Goal: Task Accomplishment & Management: Contribute content

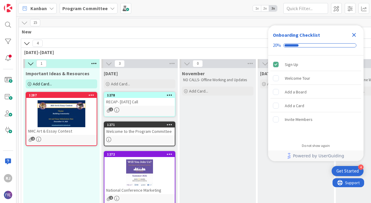
scroll to position [13, 0]
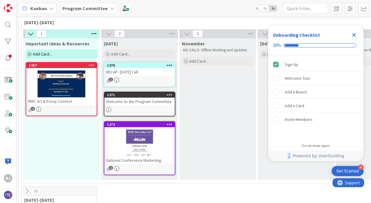
click at [96, 7] on b "Program Committee" at bounding box center [84, 8] width 45 height 6
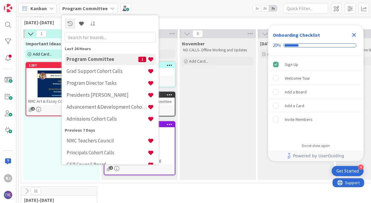
click at [90, 59] on h4 "Program Committee" at bounding box center [103, 59] width 72 height 6
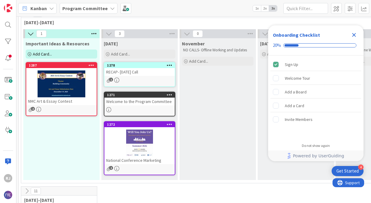
click at [84, 7] on b "Program Committee" at bounding box center [84, 8] width 45 height 6
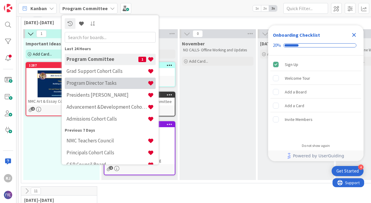
click at [103, 84] on h4 "Program Director Tasks" at bounding box center [107, 83] width 81 height 6
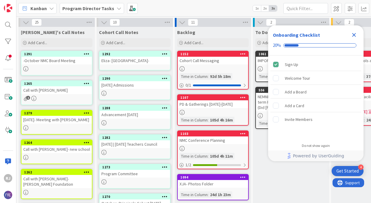
click at [356, 33] on icon "Close Checklist" at bounding box center [354, 34] width 7 height 7
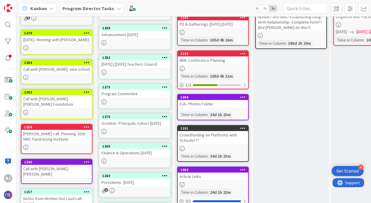
scroll to position [82, 0]
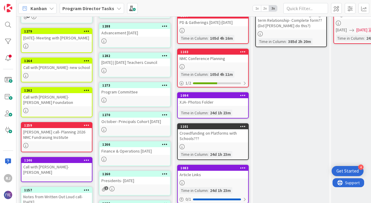
click at [200, 60] on div "NMC Conference Planning" at bounding box center [213, 59] width 70 height 8
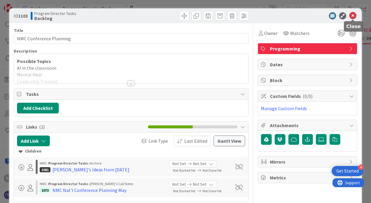
click at [352, 14] on icon at bounding box center [353, 15] width 7 height 7
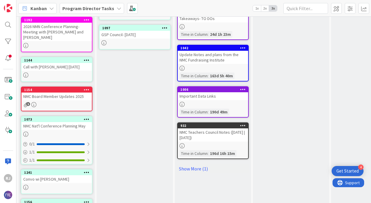
scroll to position [290, 0]
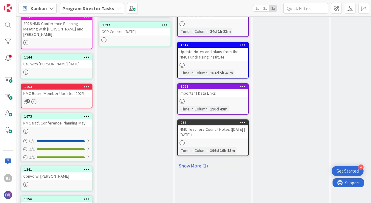
click at [71, 119] on div "NMC Nat'l Conference Planning May" at bounding box center [56, 123] width 70 height 8
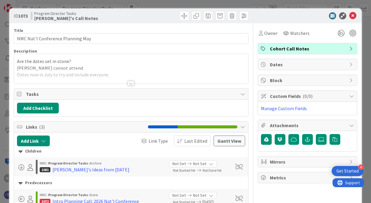
click at [131, 81] on div at bounding box center [131, 83] width 7 height 5
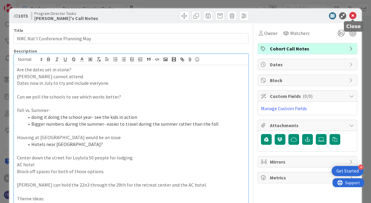
click at [353, 15] on icon at bounding box center [353, 15] width 7 height 7
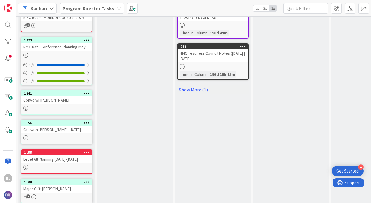
scroll to position [367, 0]
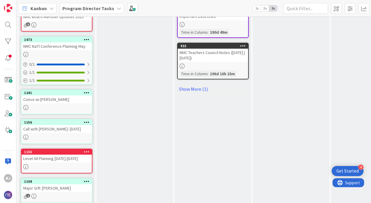
click at [70, 164] on div at bounding box center [56, 166] width 70 height 5
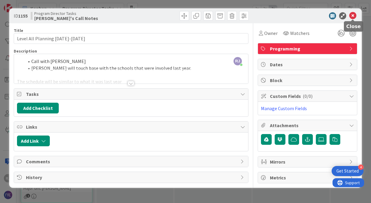
click at [356, 14] on icon at bounding box center [353, 15] width 7 height 7
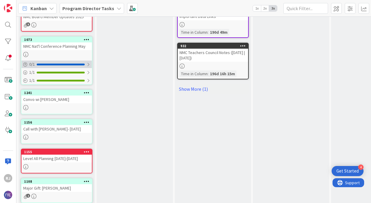
click at [35, 61] on div "0 / 1" at bounding box center [56, 64] width 70 height 7
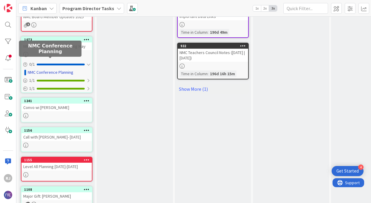
click at [63, 69] on link "NMC Conference Planning" at bounding box center [51, 72] width 46 height 6
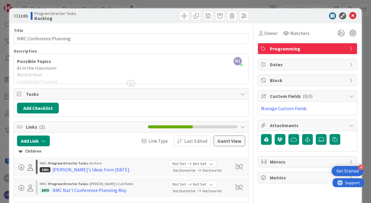
click at [132, 82] on div at bounding box center [131, 83] width 7 height 5
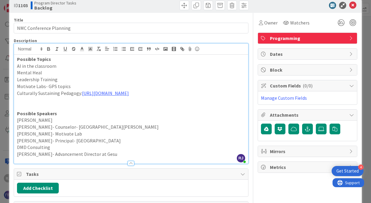
scroll to position [8, 0]
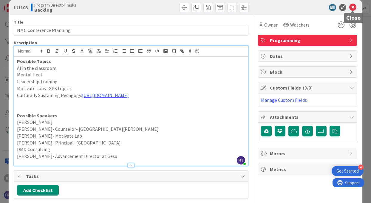
click at [355, 7] on icon at bounding box center [353, 7] width 7 height 7
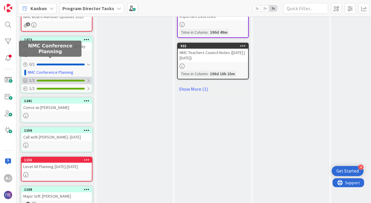
click at [39, 77] on div "1 / 1" at bounding box center [56, 80] width 70 height 7
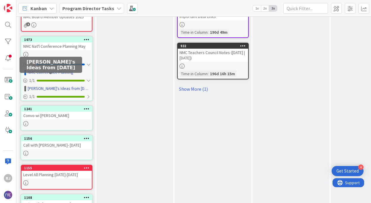
click at [41, 85] on link "[PERSON_NAME]'s Ideas from [DATE]" at bounding box center [59, 88] width 62 height 6
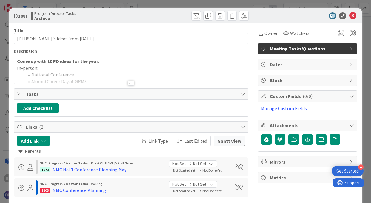
click at [133, 85] on div at bounding box center [131, 83] width 7 height 5
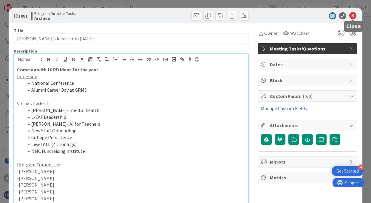
click at [354, 15] on icon at bounding box center [353, 15] width 7 height 7
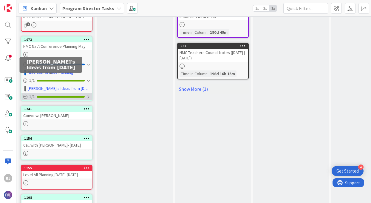
click at [59, 96] on div at bounding box center [61, 97] width 48 height 2
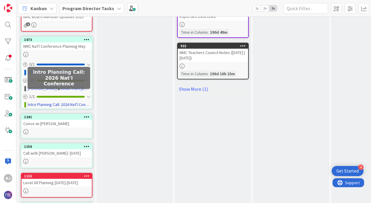
click at [56, 102] on link "Intro Planning Call: 2026 Nat'l Conference" at bounding box center [59, 105] width 62 height 6
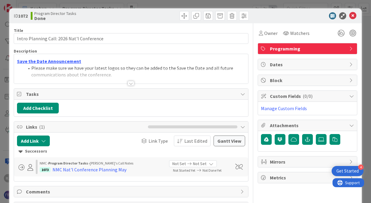
click at [135, 83] on div at bounding box center [131, 75] width 234 height 15
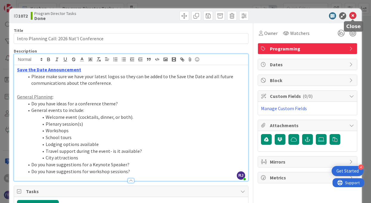
click at [354, 14] on icon at bounding box center [353, 15] width 7 height 7
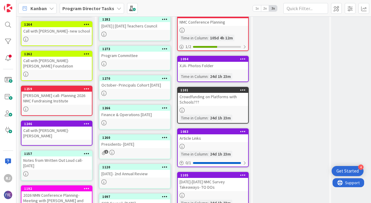
scroll to position [124, 0]
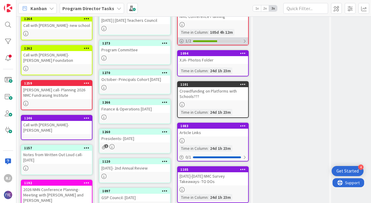
click at [209, 40] on div at bounding box center [205, 41] width 24 height 2
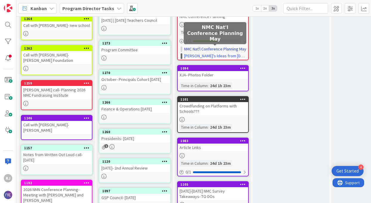
click at [205, 50] on link "NMC Nat'l Conference Planning May" at bounding box center [215, 49] width 62 height 6
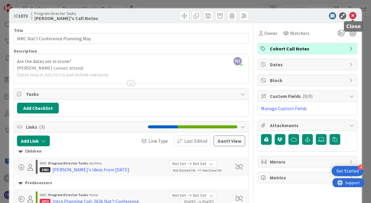
click at [354, 16] on icon at bounding box center [353, 15] width 7 height 7
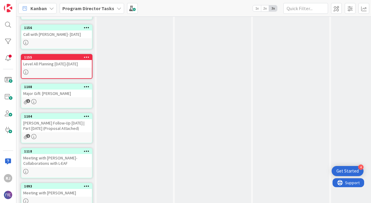
scroll to position [369, 0]
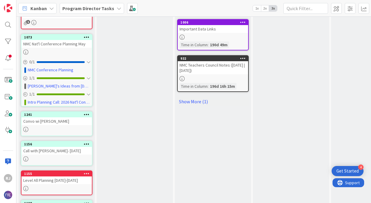
click at [90, 8] on b "Program Director Tasks" at bounding box center [88, 8] width 52 height 6
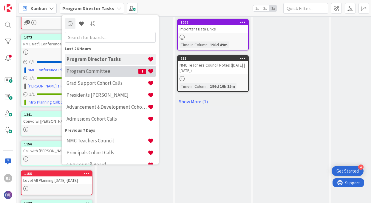
click at [90, 71] on h4 "Program Committee" at bounding box center [103, 71] width 72 height 6
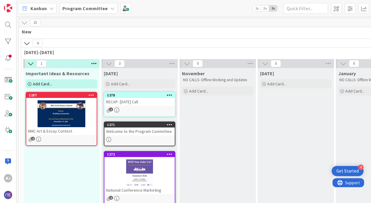
click at [133, 107] on div "1" at bounding box center [139, 109] width 70 height 5
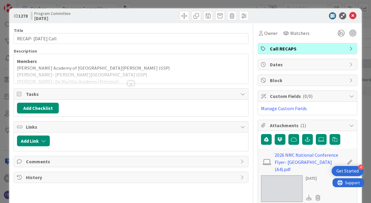
click at [131, 83] on div at bounding box center [131, 83] width 7 height 5
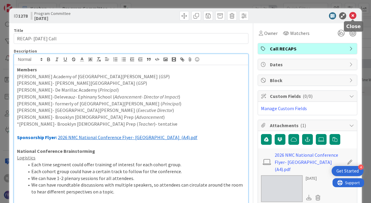
click at [353, 15] on icon at bounding box center [353, 15] width 7 height 7
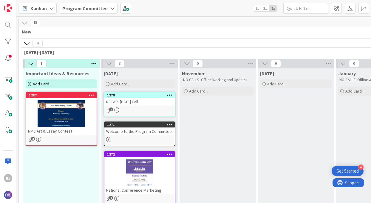
click at [82, 10] on b "Program Committee" at bounding box center [84, 8] width 45 height 6
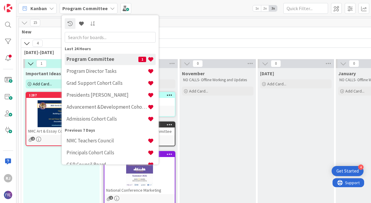
click at [168, 8] on div "Kanban Program Committee Last 24 Hours Program Committee 1 Program Director Tas…" at bounding box center [193, 8] width 355 height 16
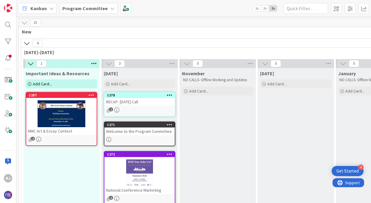
click at [46, 85] on span "Add Card..." at bounding box center [42, 83] width 19 height 5
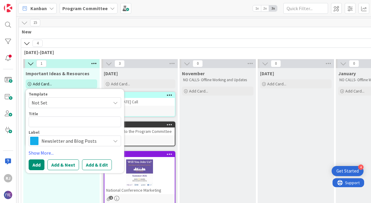
click at [52, 142] on span "Newsletter and Blog Posts" at bounding box center [74, 141] width 66 height 8
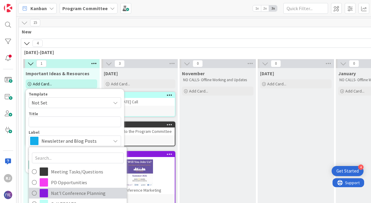
click at [61, 192] on span "Nat'l Conference Planning" at bounding box center [87, 193] width 73 height 9
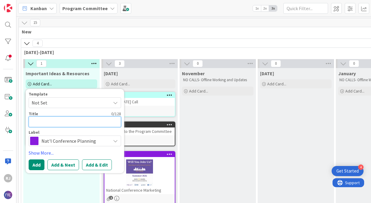
click at [63, 123] on textarea at bounding box center [75, 121] width 93 height 11
type textarea "x"
type textarea "M"
type textarea "x"
type textarea "Ma"
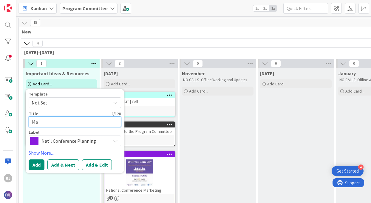
type textarea "x"
type textarea "Mar"
type textarea "x"
type textarea "Mark"
type textarea "x"
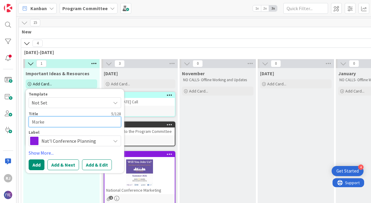
type textarea "Market"
type textarea "x"
type textarea "Marketi"
type textarea "x"
type textarea "Marketin"
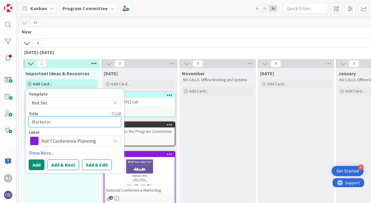
type textarea "x"
type textarea "Marketing"
type textarea "x"
type textarea "Marketing"
type textarea "x"
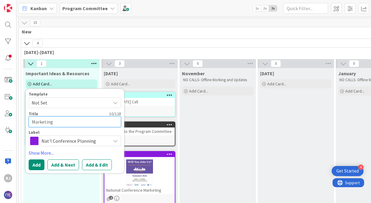
type textarea "Marketing M"
type textarea "x"
type textarea "Marketing Ma"
type textarea "x"
type textarea "Marketing Mat"
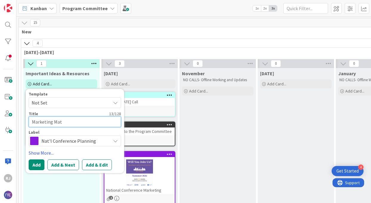
type textarea "x"
type textarea "Marketing Mate"
type textarea "x"
type textarea "Marketing Mater"
type textarea "x"
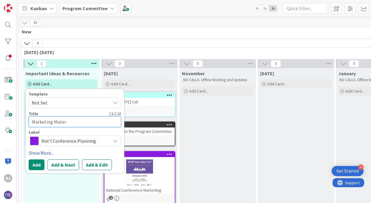
type textarea "Marketing Materi"
type textarea "x"
type textarea "Marketing Materia"
type textarea "x"
type textarea "Marketing Material"
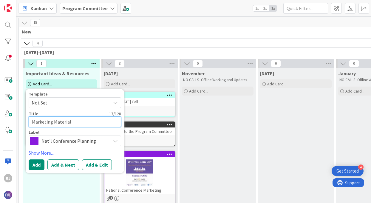
type textarea "x"
type textarea "Marketing Materials"
click at [35, 164] on button "Add" at bounding box center [37, 164] width 16 height 11
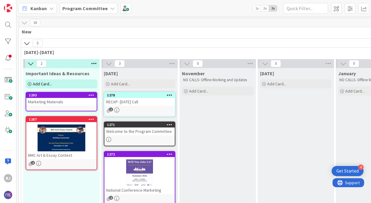
click at [52, 81] on div "Add Card..." at bounding box center [62, 83] width 72 height 9
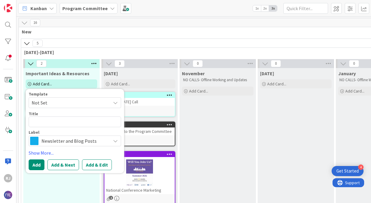
click at [53, 141] on span "Newsletter and Blog Posts" at bounding box center [74, 141] width 66 height 8
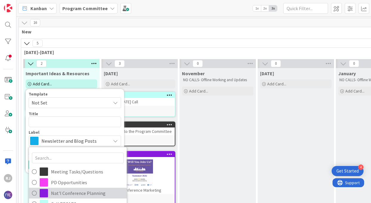
click at [64, 191] on span "Nat'l Conference Planning" at bounding box center [87, 193] width 73 height 9
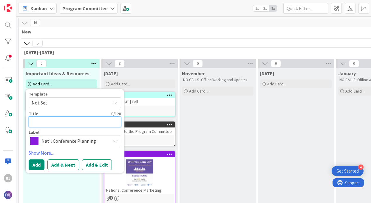
click at [51, 121] on textarea at bounding box center [75, 121] width 93 height 11
type textarea "x"
type textarea "S"
type textarea "x"
type textarea "Sp"
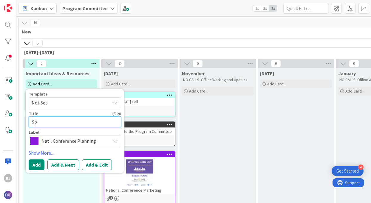
type textarea "x"
type textarea "Spe"
type textarea "x"
type textarea "Spea"
type textarea "x"
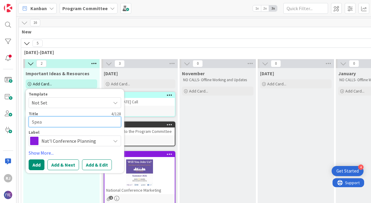
type textarea "Speak"
type textarea "x"
type textarea "[PERSON_NAME]"
type textarea "x"
type textarea "Speaker"
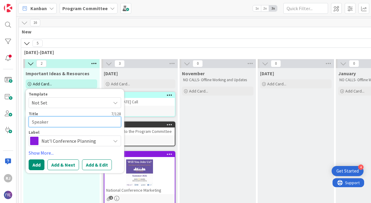
type textarea "x"
type textarea "Speaker"
type textarea "x"
type textarea "Speaker B"
type textarea "x"
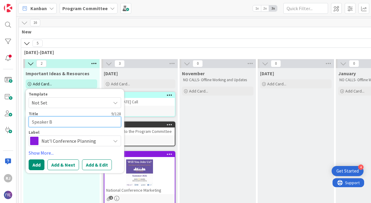
type textarea "Speaker Bi"
type textarea "x"
type textarea "Speaker Bio"
type textarea "x"
type textarea "Speaker Bios"
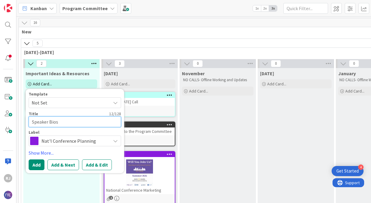
type textarea "x"
type textarea "Speaker Bio"
type textarea "x"
type textarea "Speaker Bi"
type textarea "x"
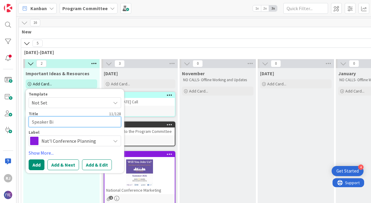
type textarea "Speaker B"
type textarea "x"
type textarea "Speaker"
type textarea "x"
type textarea "Speaker S"
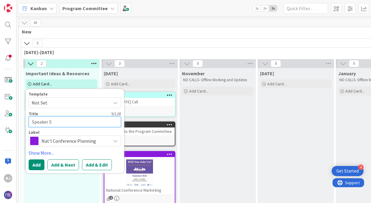
type textarea "x"
type textarea "Speaker"
type textarea "x"
type textarea "Speaker B"
type textarea "x"
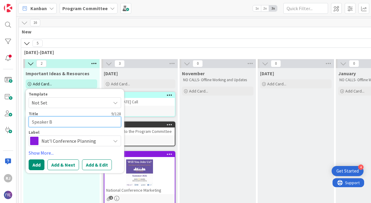
type textarea "Speaker Bi"
type textarea "x"
type textarea "Speaker Bio"
type textarea "x"
type textarea "Speaker Bios"
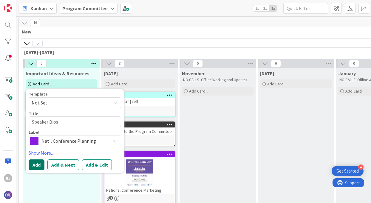
click at [37, 164] on button "Add" at bounding box center [37, 164] width 16 height 11
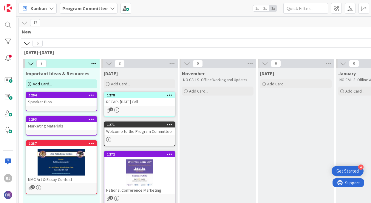
click at [54, 84] on div "Add Card..." at bounding box center [62, 83] width 72 height 9
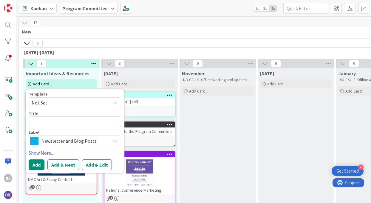
click at [56, 142] on span "Newsletter and Blog Posts" at bounding box center [74, 141] width 66 height 8
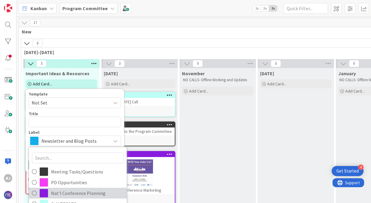
click at [66, 192] on span "Nat'l Conference Planning" at bounding box center [87, 193] width 73 height 9
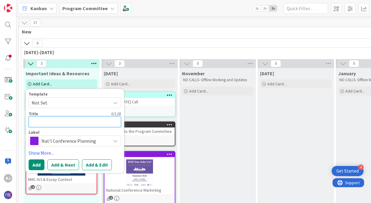
click at [45, 123] on textarea at bounding box center [75, 121] width 93 height 11
type textarea "x"
type textarea "Pr"
type textarea "x"
type textarea "Pre"
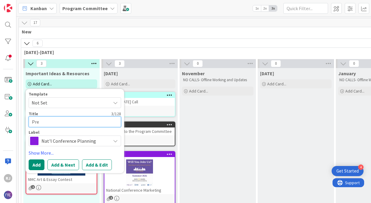
type textarea "x"
type textarea "Pres"
type textarea "x"
type textarea "Prese"
type textarea "x"
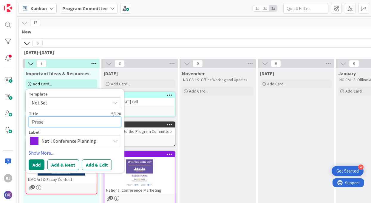
type textarea "Presen"
type textarea "x"
type textarea "Present"
type textarea "x"
type textarea "Presenta"
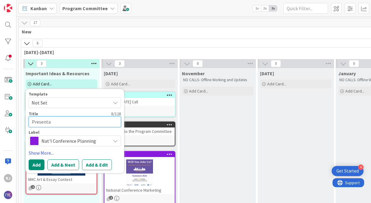
type textarea "x"
type textarea "Presentat"
type textarea "x"
type textarea "Presentati"
type textarea "x"
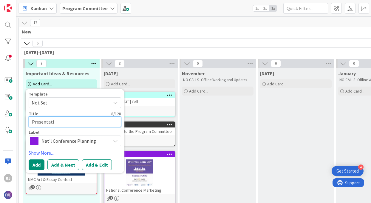
type textarea "Presentatio"
type textarea "x"
type textarea "Presentation"
type textarea "x"
type textarea "Presentation"
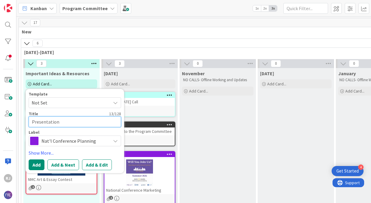
type textarea "x"
type textarea "Presentation M"
type textarea "x"
type textarea "Presentation Ma"
type textarea "x"
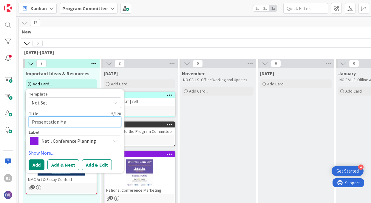
type textarea "Presentation Mat"
type textarea "x"
type textarea "Presentation Mater"
type textarea "x"
type textarea "Presentation Materi"
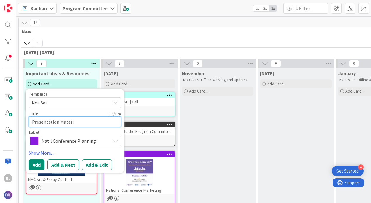
type textarea "x"
type textarea "Presentation Materia"
type textarea "x"
type textarea "Presentation Material"
type textarea "x"
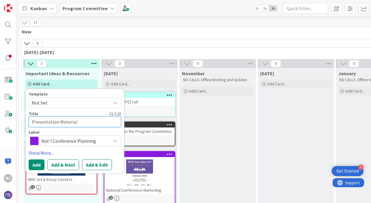
type textarea "Presentation Materials"
type textarea "x"
type textarea "Presentation Materials/"
type textarea "x"
type textarea "Presentation Materials/RE"
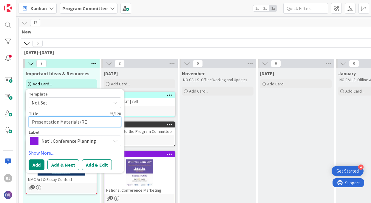
type textarea "x"
type textarea "Presentation Materials/REs"
type textarea "x"
type textarea "Presentation Materials/REso"
type textarea "x"
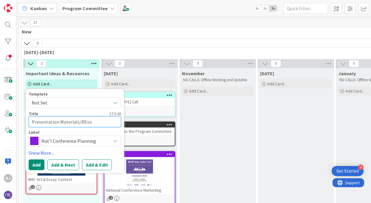
type textarea "Presentation Materials/REsou"
type textarea "x"
type textarea "Presentation Materials/REsour"
type textarea "x"
type textarea "Presentation Materials/REsourc"
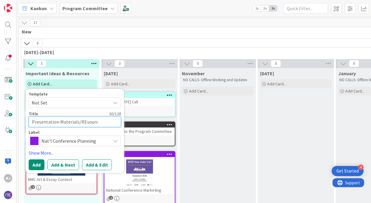
type textarea "x"
type textarea "Presentation Materials/REsour"
type textarea "x"
type textarea "Presentation Materials/REsou"
type textarea "x"
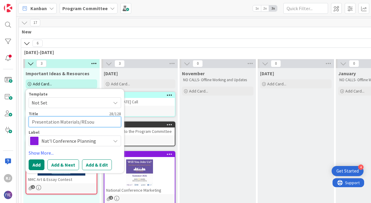
type textarea "Presentation Materials/REso"
type textarea "x"
type textarea "Presentation Materials/REs"
type textarea "x"
type textarea "Presentation Materials/RE"
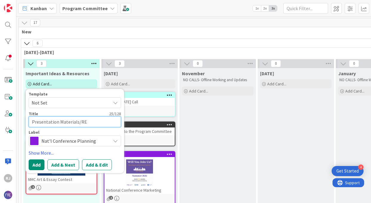
type textarea "x"
type textarea "Presentation Materials/R"
type textarea "x"
type textarea "Presentation Materials/"
type textarea "x"
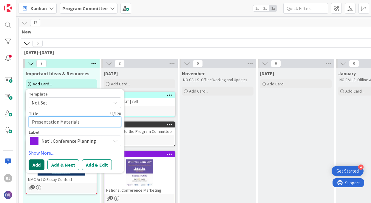
type textarea "Presentation Materials"
click at [39, 162] on button "Add" at bounding box center [37, 164] width 16 height 11
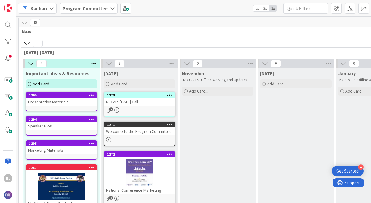
click at [49, 83] on span "Add Card..." at bounding box center [42, 83] width 19 height 5
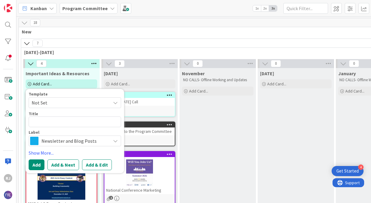
click at [53, 140] on span "Newsletter and Blog Posts" at bounding box center [74, 141] width 66 height 8
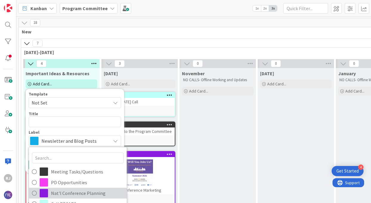
click at [68, 197] on span "Nat'l Conference Planning" at bounding box center [87, 193] width 73 height 9
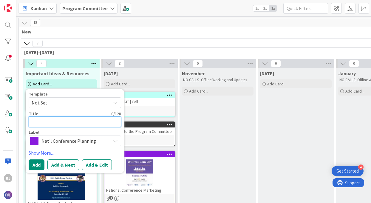
click at [50, 122] on textarea at bounding box center [75, 121] width 93 height 11
type textarea "x"
type textarea "L"
type textarea "x"
type textarea "Lo"
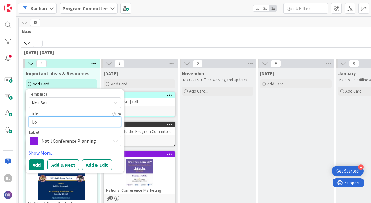
type textarea "x"
type textarea "Lod"
type textarea "x"
type textarea "Lodg"
type textarea "x"
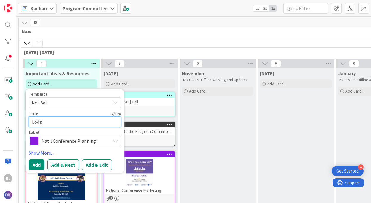
type textarea "Lodgi"
type textarea "x"
type textarea "Lodgin"
type textarea "x"
type textarea "Lodging"
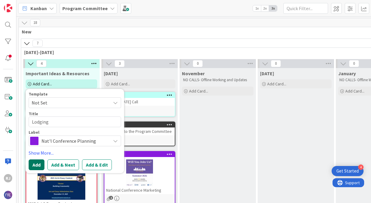
click at [35, 164] on button "Add" at bounding box center [37, 164] width 16 height 11
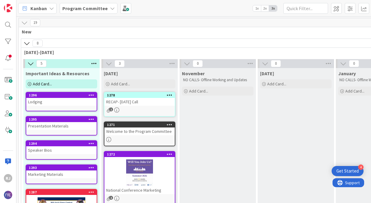
click at [55, 85] on div "Add Card..." at bounding box center [62, 83] width 72 height 9
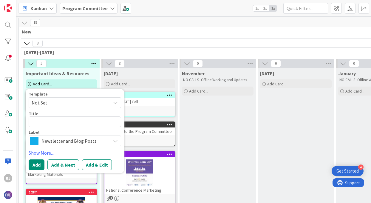
click at [44, 139] on span "Newsletter and Blog Posts" at bounding box center [74, 141] width 66 height 8
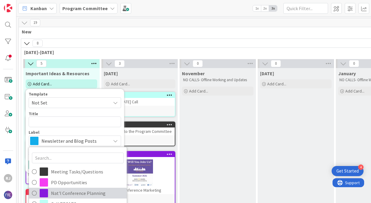
click at [65, 194] on span "Nat'l Conference Planning" at bounding box center [87, 193] width 73 height 9
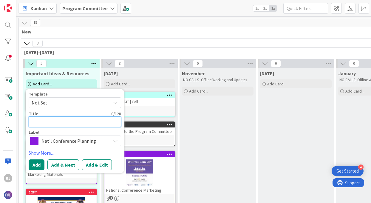
click at [56, 126] on textarea at bounding box center [75, 121] width 93 height 11
type textarea "x"
type textarea "Me"
type textarea "x"
type textarea "Mea"
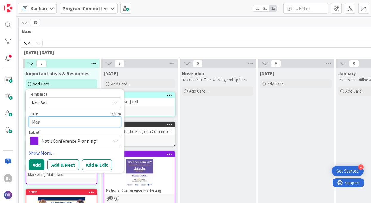
type textarea "x"
type textarea "Meal"
type textarea "x"
type textarea "Meals"
click at [36, 165] on button "Add" at bounding box center [37, 164] width 16 height 11
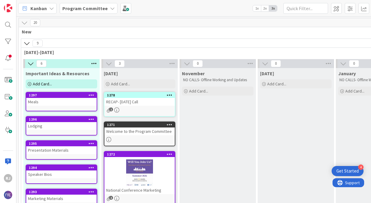
click at [44, 84] on span "Add Card..." at bounding box center [42, 83] width 19 height 5
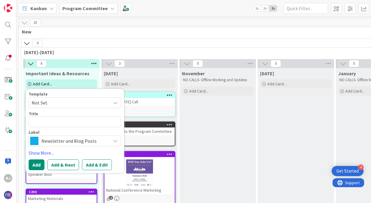
click at [50, 139] on span "Newsletter and Blog Posts" at bounding box center [74, 141] width 66 height 8
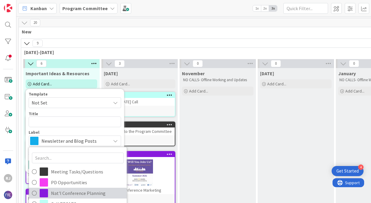
click at [57, 194] on span "Nat'l Conference Planning" at bounding box center [87, 193] width 73 height 9
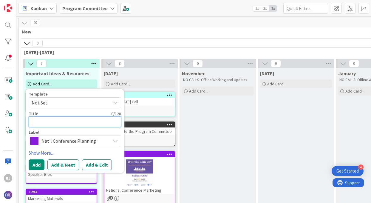
click at [47, 120] on textarea at bounding box center [75, 121] width 93 height 11
type textarea "x"
type textarea "T"
type textarea "x"
type textarea "Tr"
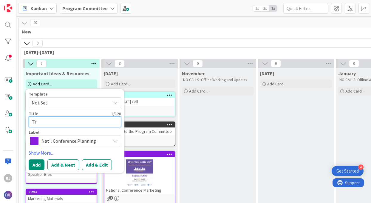
type textarea "x"
type textarea "Tra"
type textarea "x"
type textarea "Tran"
type textarea "x"
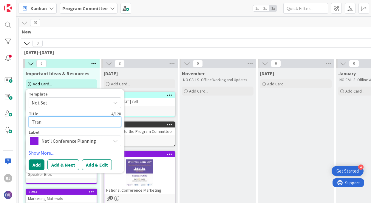
type textarea "Trans"
type textarea "x"
type textarea "Transp"
type textarea "x"
type textarea "Transpo"
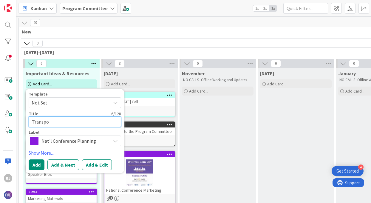
type textarea "x"
type textarea "Transpor"
type textarea "x"
type textarea "Transporta"
type textarea "x"
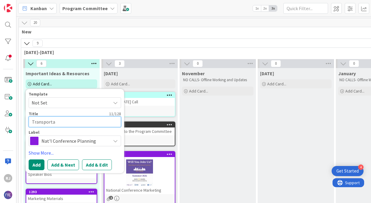
type textarea "Transportat"
type textarea "x"
type textarea "Transportati"
type textarea "x"
type textarea "Transportatio"
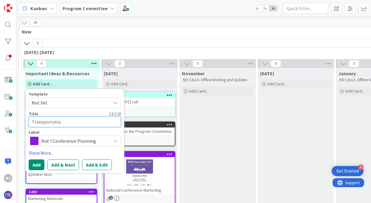
type textarea "x"
type textarea "Transportation"
click at [38, 162] on button "Add" at bounding box center [37, 164] width 16 height 11
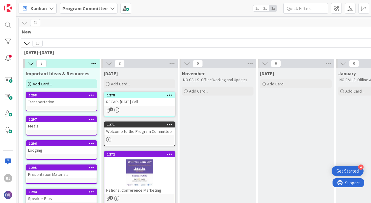
click at [43, 84] on span "Add Card..." at bounding box center [42, 83] width 19 height 5
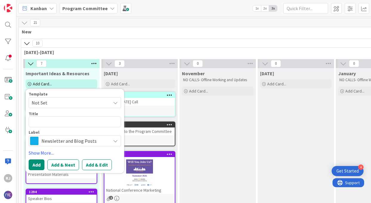
click at [43, 140] on span "Newsletter and Blog Posts" at bounding box center [74, 141] width 66 height 8
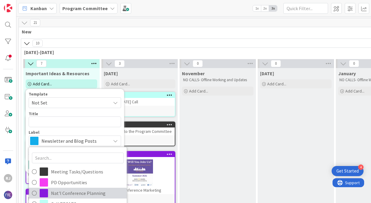
click at [59, 193] on span "Nat'l Conference Planning" at bounding box center [87, 193] width 73 height 9
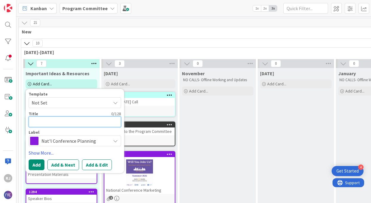
click at [49, 119] on textarea at bounding box center [75, 121] width 93 height 11
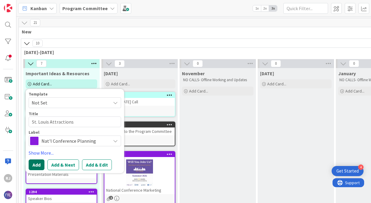
click at [36, 165] on button "Add" at bounding box center [37, 164] width 16 height 11
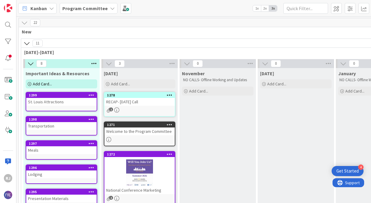
click at [47, 84] on span "Add Card..." at bounding box center [42, 83] width 19 height 5
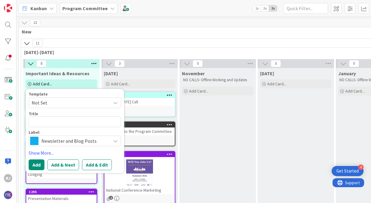
click at [48, 142] on span "Newsletter and Blog Posts" at bounding box center [74, 141] width 66 height 8
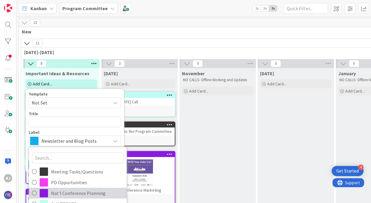
click at [56, 190] on span "Nat'l Conference Planning" at bounding box center [87, 193] width 73 height 9
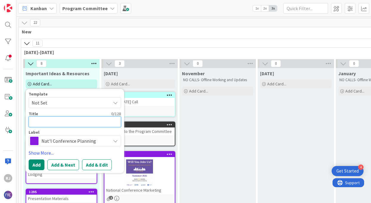
click at [41, 123] on textarea at bounding box center [75, 121] width 93 height 11
click at [36, 164] on button "Add" at bounding box center [37, 164] width 16 height 11
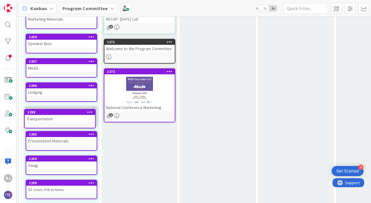
scroll to position [84, 0]
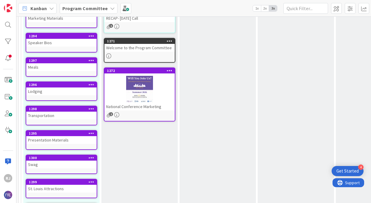
click at [59, 139] on div "Presentation Materials" at bounding box center [61, 140] width 70 height 8
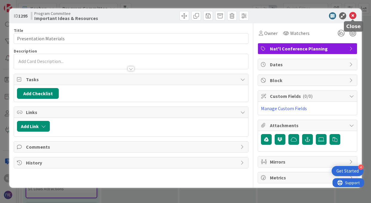
click at [354, 14] on icon at bounding box center [353, 15] width 7 height 7
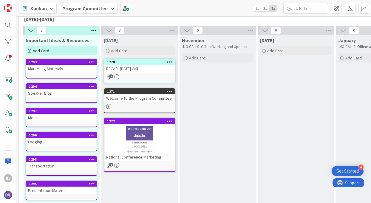
scroll to position [31, 0]
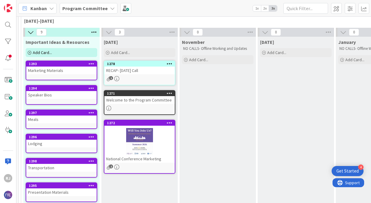
click at [62, 54] on div "Add Card..." at bounding box center [62, 52] width 72 height 9
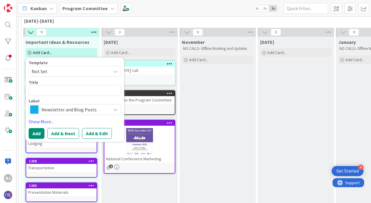
click at [56, 108] on span "Newsletter and Blog Posts" at bounding box center [74, 109] width 66 height 8
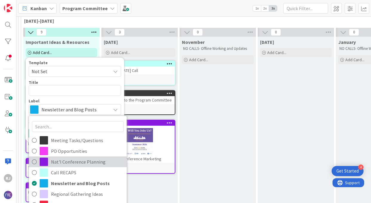
click at [63, 161] on span "Nat'l Conference Planning" at bounding box center [87, 161] width 73 height 9
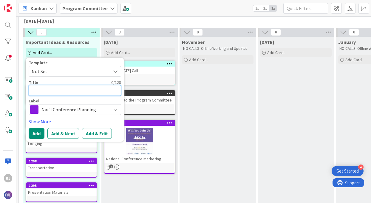
click at [59, 91] on textarea at bounding box center [75, 90] width 93 height 11
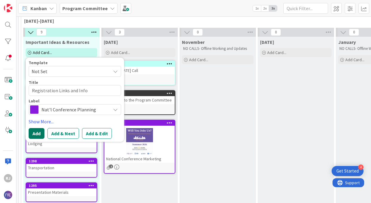
click at [36, 131] on button "Add" at bounding box center [37, 133] width 16 height 11
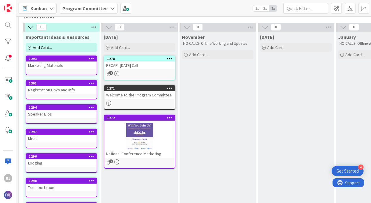
scroll to position [35, 0]
